Goal: Transaction & Acquisition: Subscribe to service/newsletter

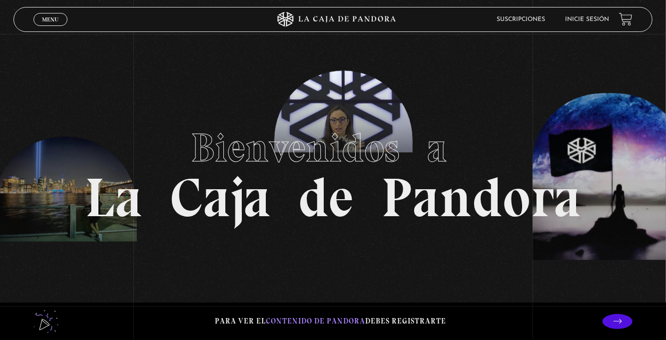
click at [43, 21] on span "Menu" at bounding box center [50, 19] width 16 height 6
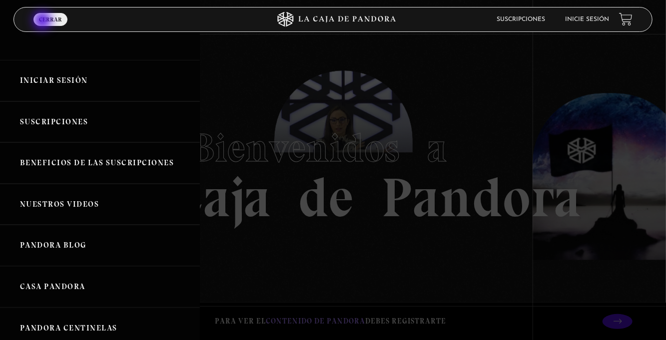
click at [97, 84] on link "Iniciar Sesión" at bounding box center [100, 80] width 200 height 41
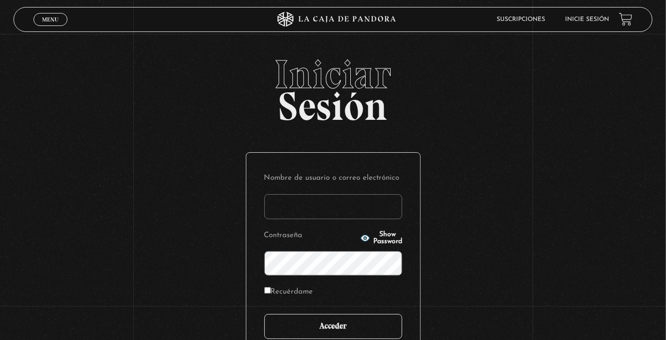
click at [345, 327] on input "Acceder" at bounding box center [333, 326] width 138 height 25
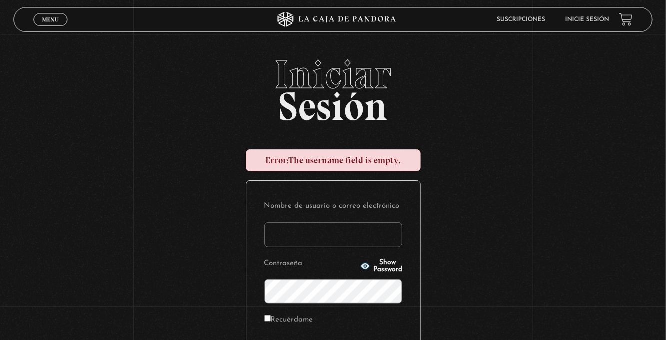
click at [290, 237] on input "Nombre de usuario o correo electrónico" at bounding box center [333, 234] width 138 height 25
type input "euherra@gmail.com"
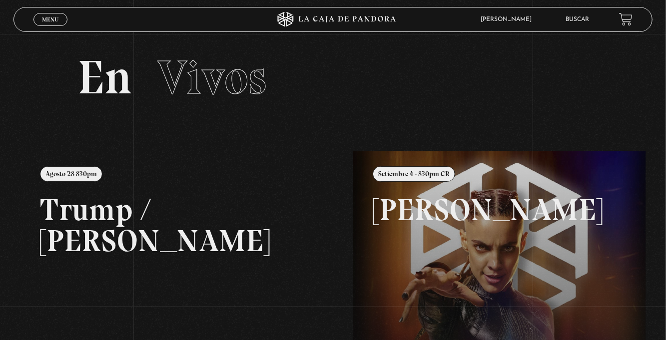
scroll to position [4, 0]
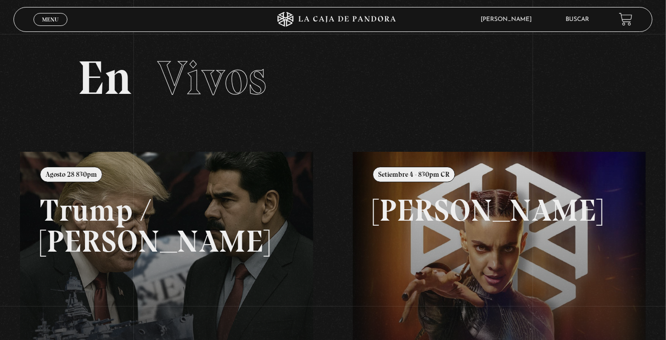
click at [49, 26] on div "Menu Cerrar" at bounding box center [133, 19] width 200 height 24
click at [54, 24] on link "Menu Cerrar" at bounding box center [50, 19] width 34 height 13
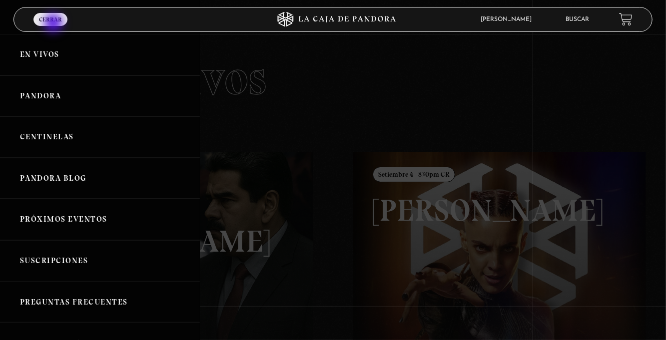
click at [112, 144] on link "Centinelas" at bounding box center [100, 136] width 200 height 41
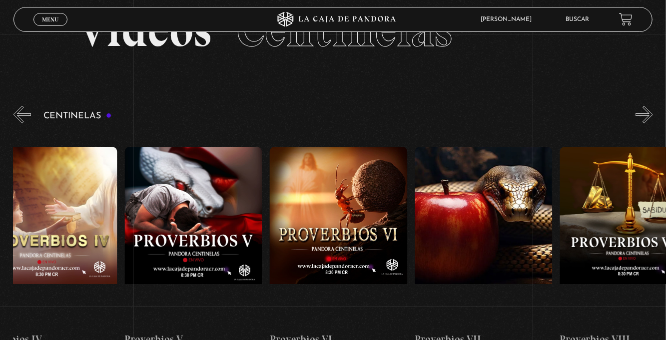
scroll to position [0, 915]
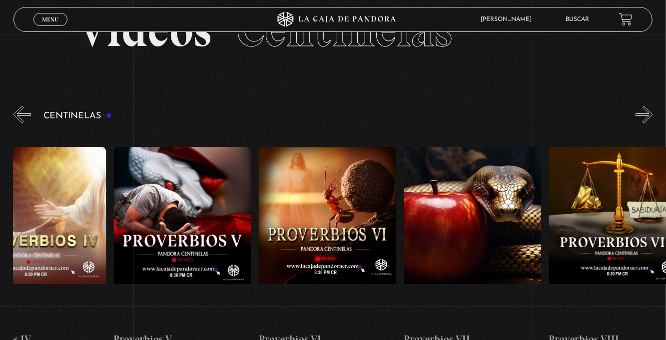
click at [493, 226] on figure at bounding box center [472, 237] width 137 height 180
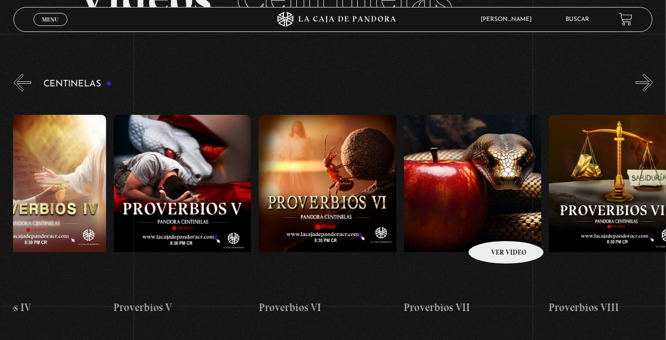
scroll to position [0, 870]
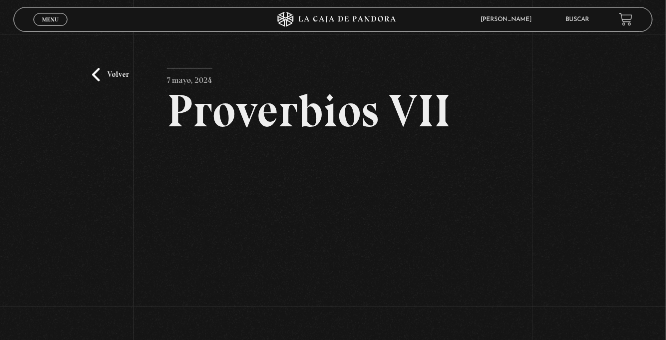
click at [0, 76] on div "Volver 7 mayo, 2024 Proverbios VII WhatsApp Twitter Messenger Email" at bounding box center [333, 208] width 666 height 348
click at [3, 0] on section "Volver 7 mayo, 2024 Proverbios VII WhatsApp Twitter Messenger Email" at bounding box center [333, 191] width 666 height 382
